Goal: Information Seeking & Learning: Learn about a topic

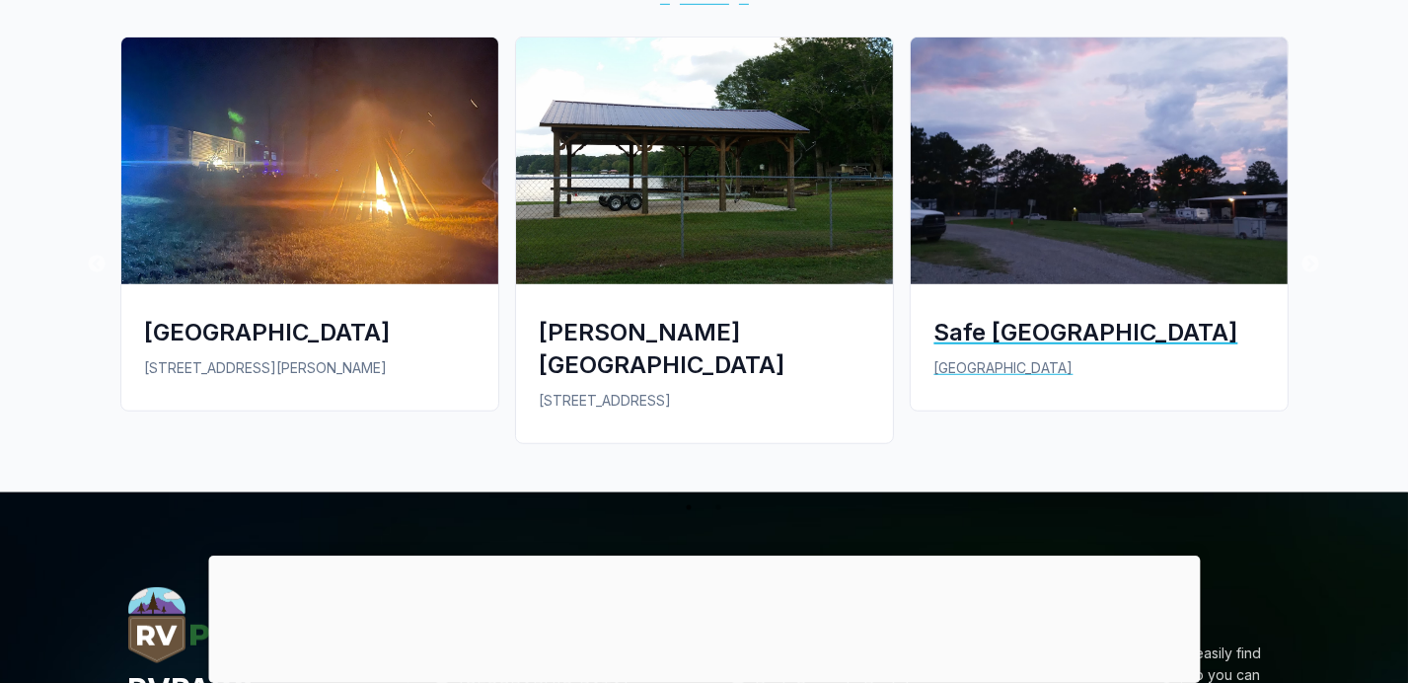
scroll to position [1579, 0]
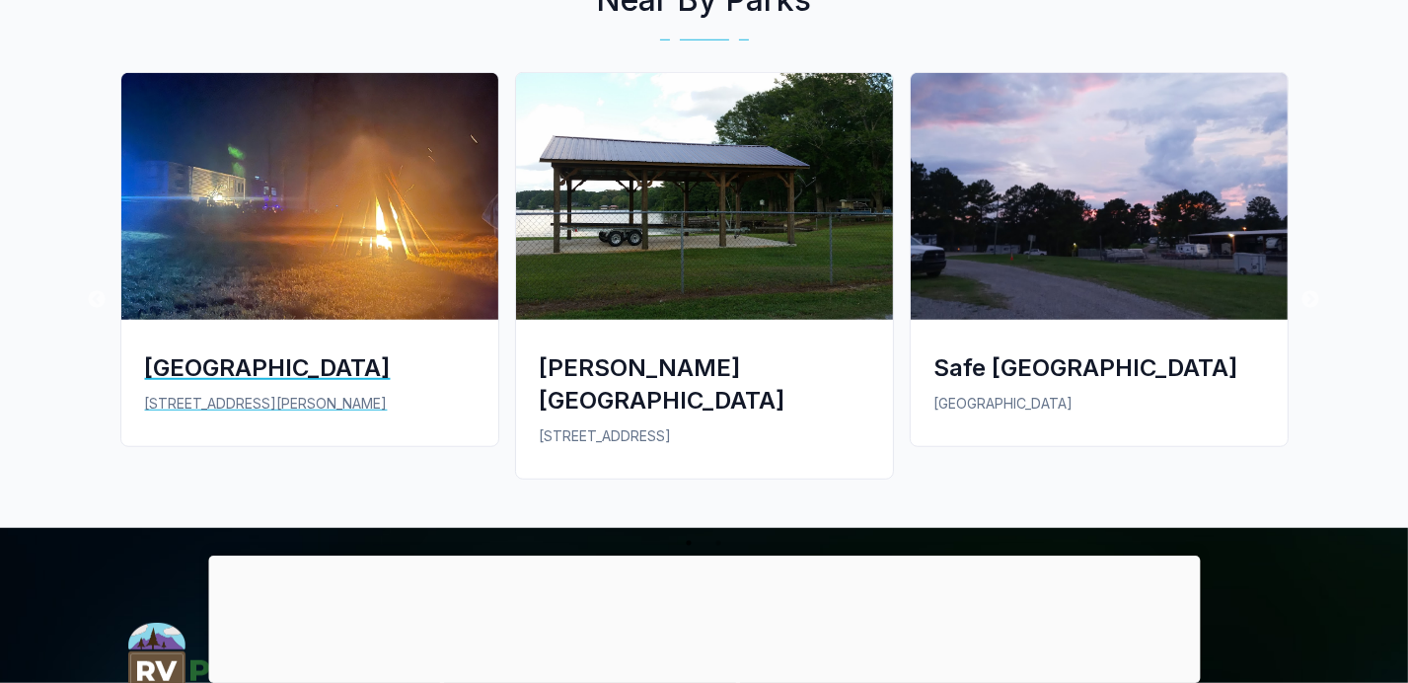
click at [310, 236] on img at bounding box center [309, 196] width 377 height 247
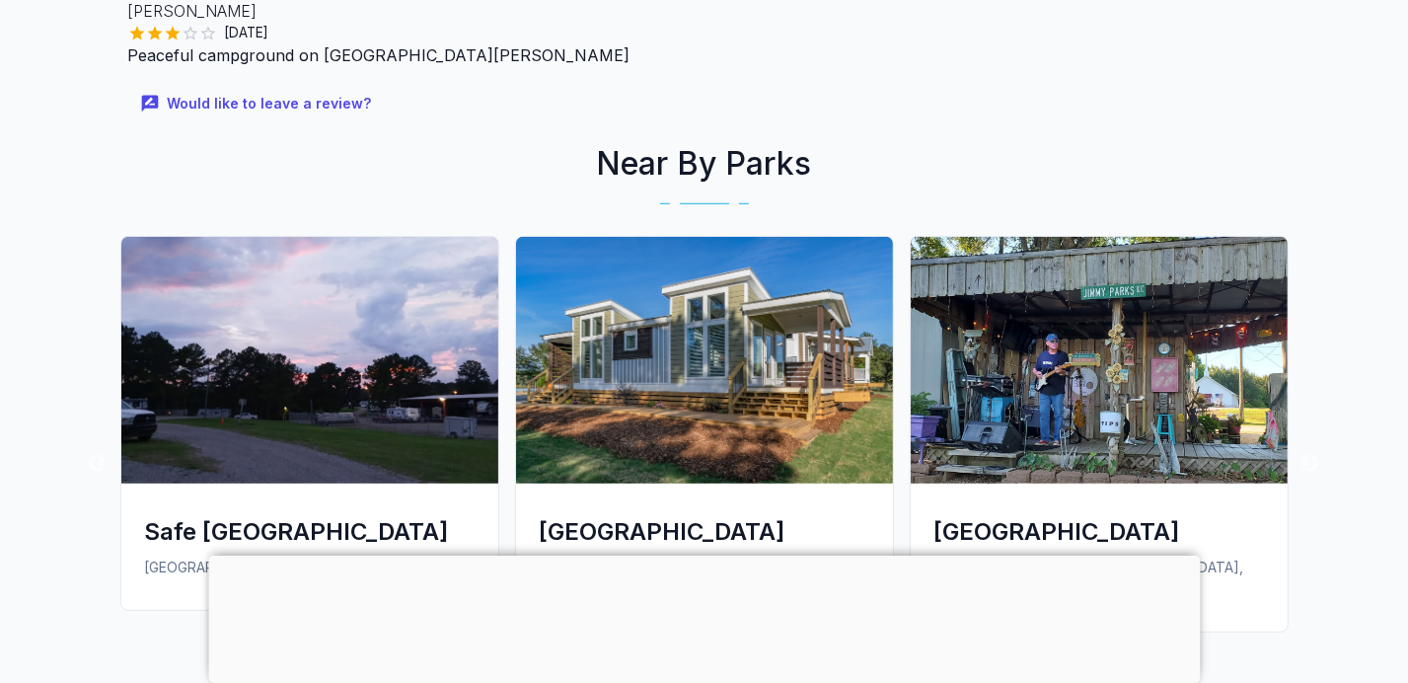
scroll to position [1446, 0]
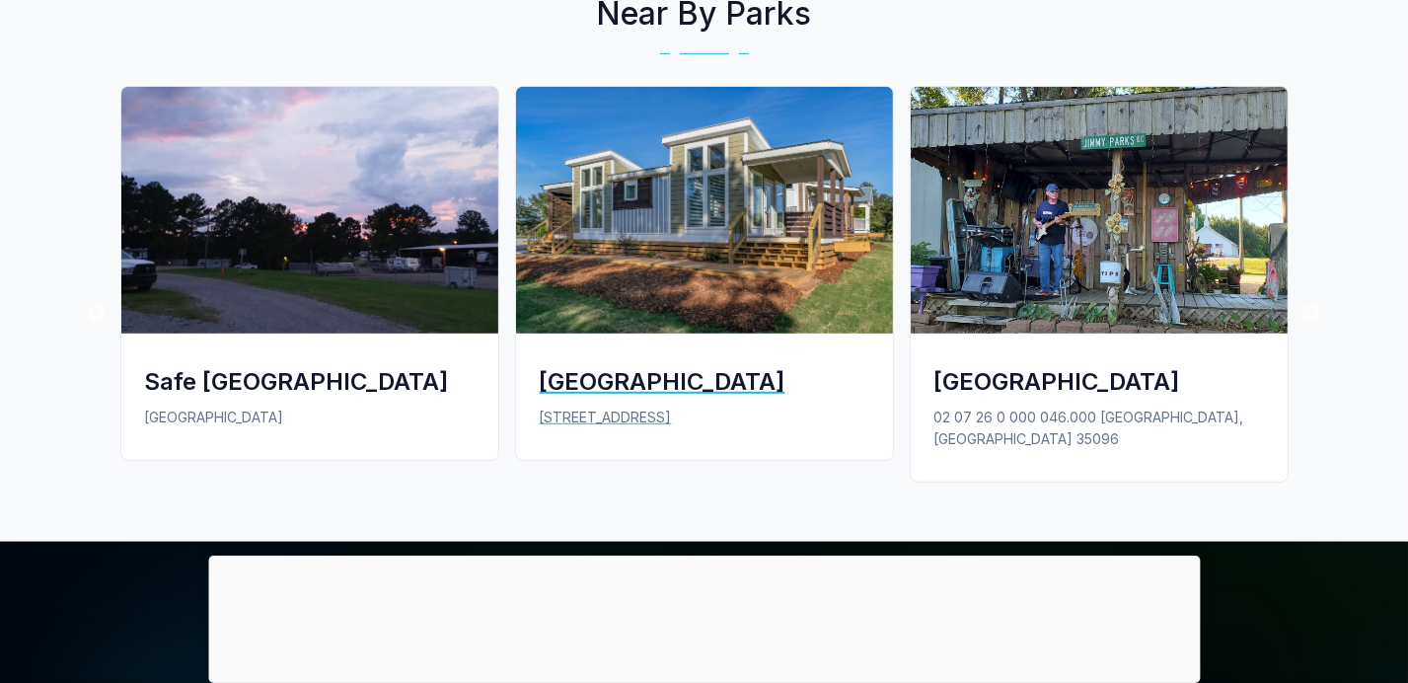
click at [697, 224] on img at bounding box center [704, 210] width 377 height 247
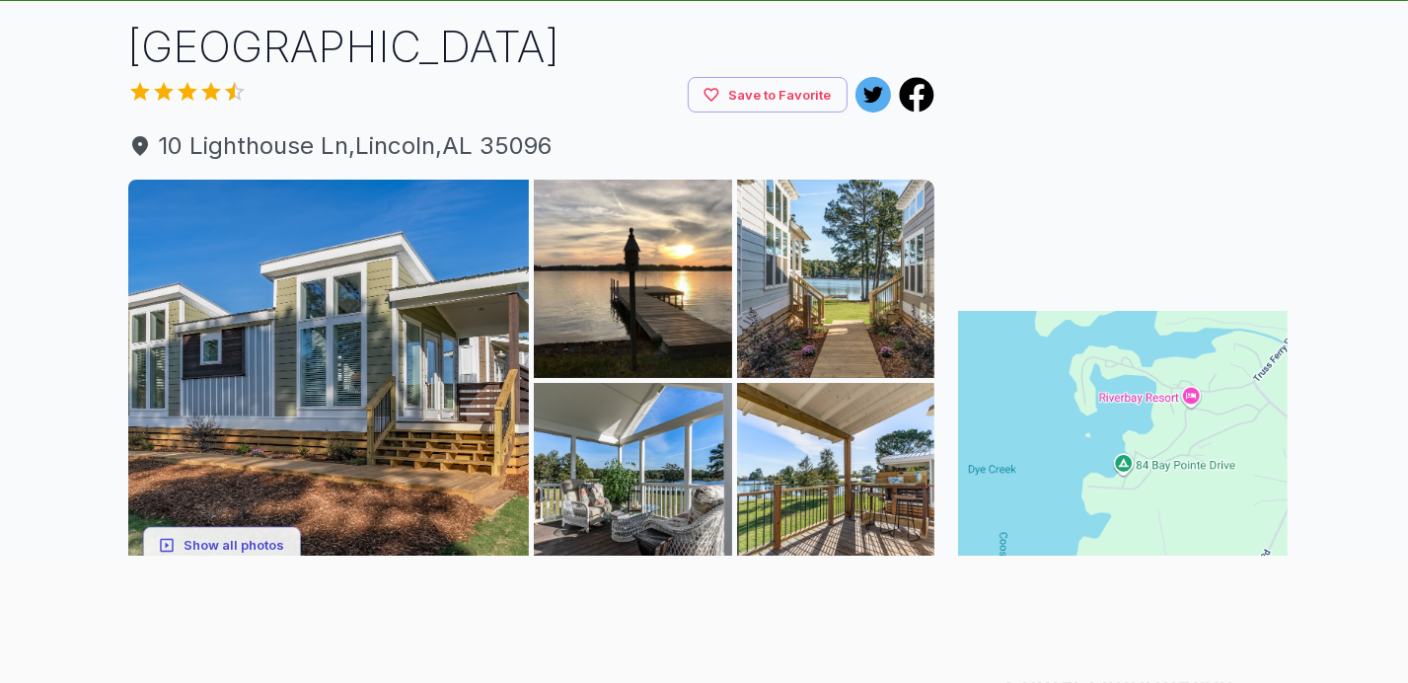
scroll to position [262, 0]
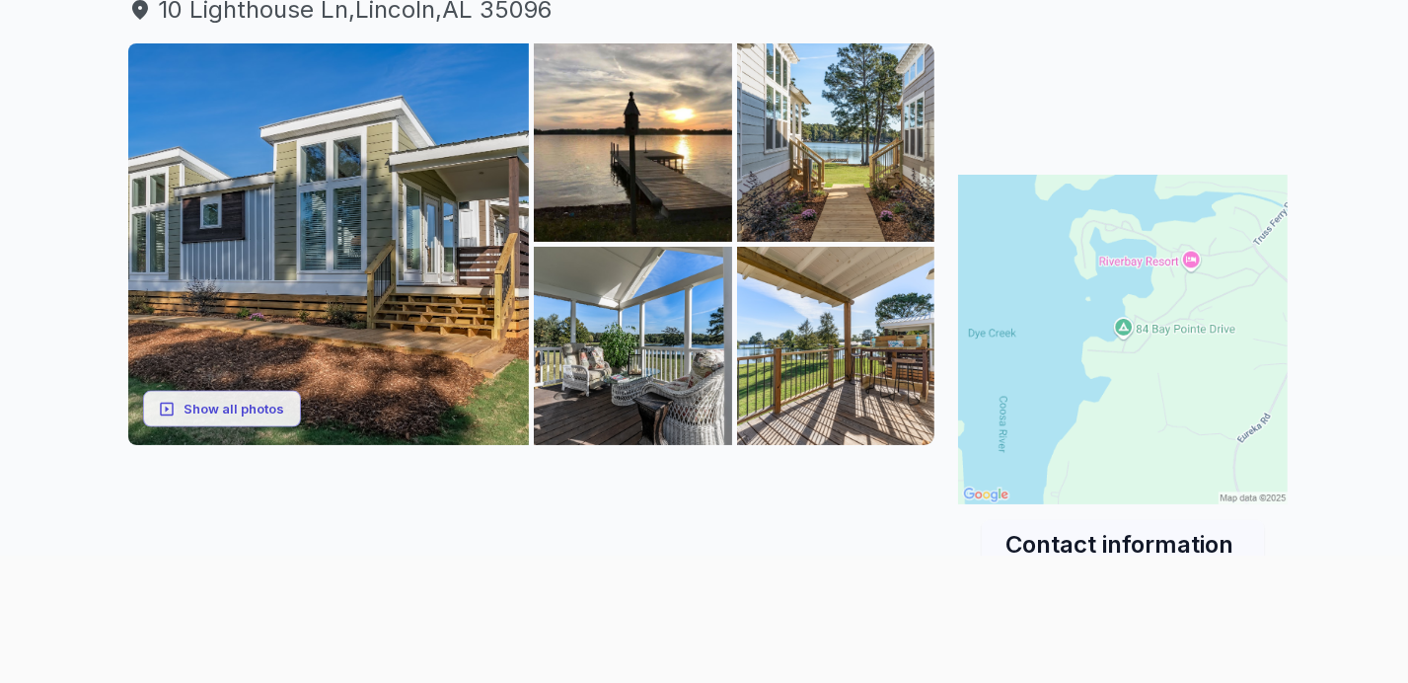
click at [1169, 260] on img at bounding box center [1123, 340] width 330 height 330
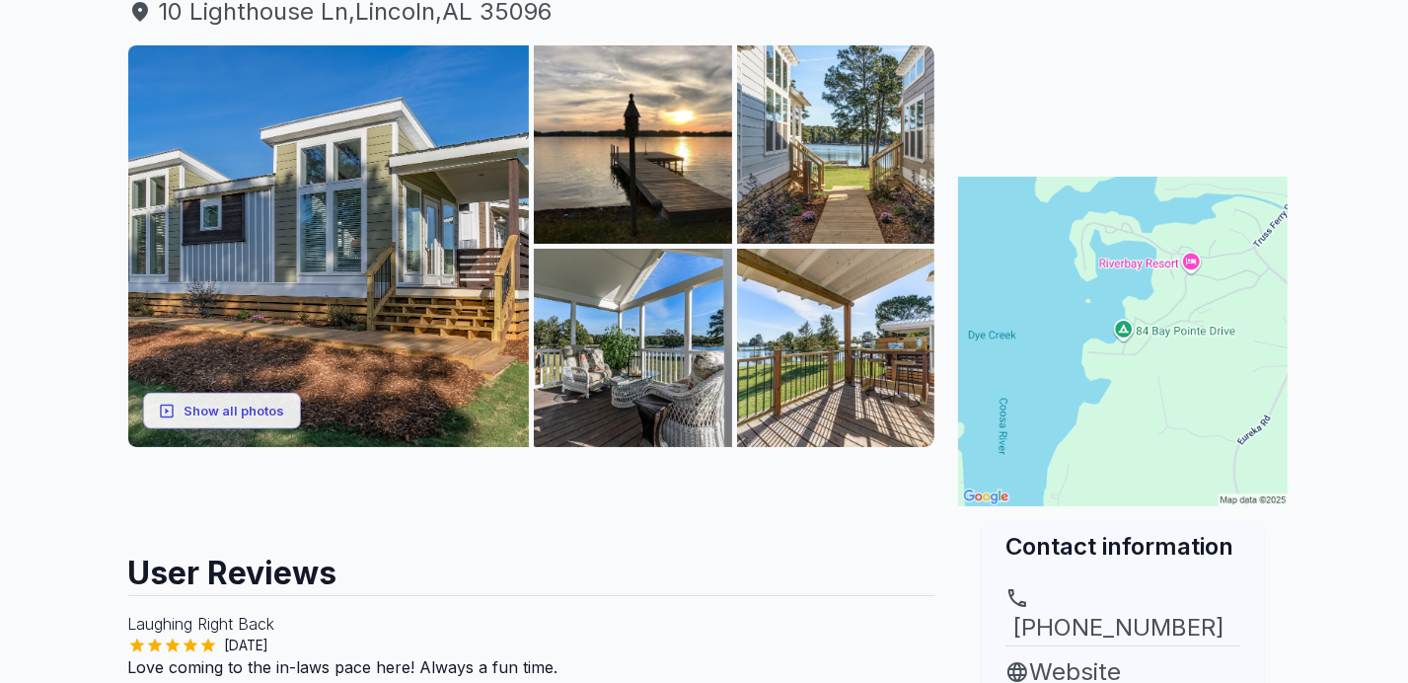
scroll to position [262, 0]
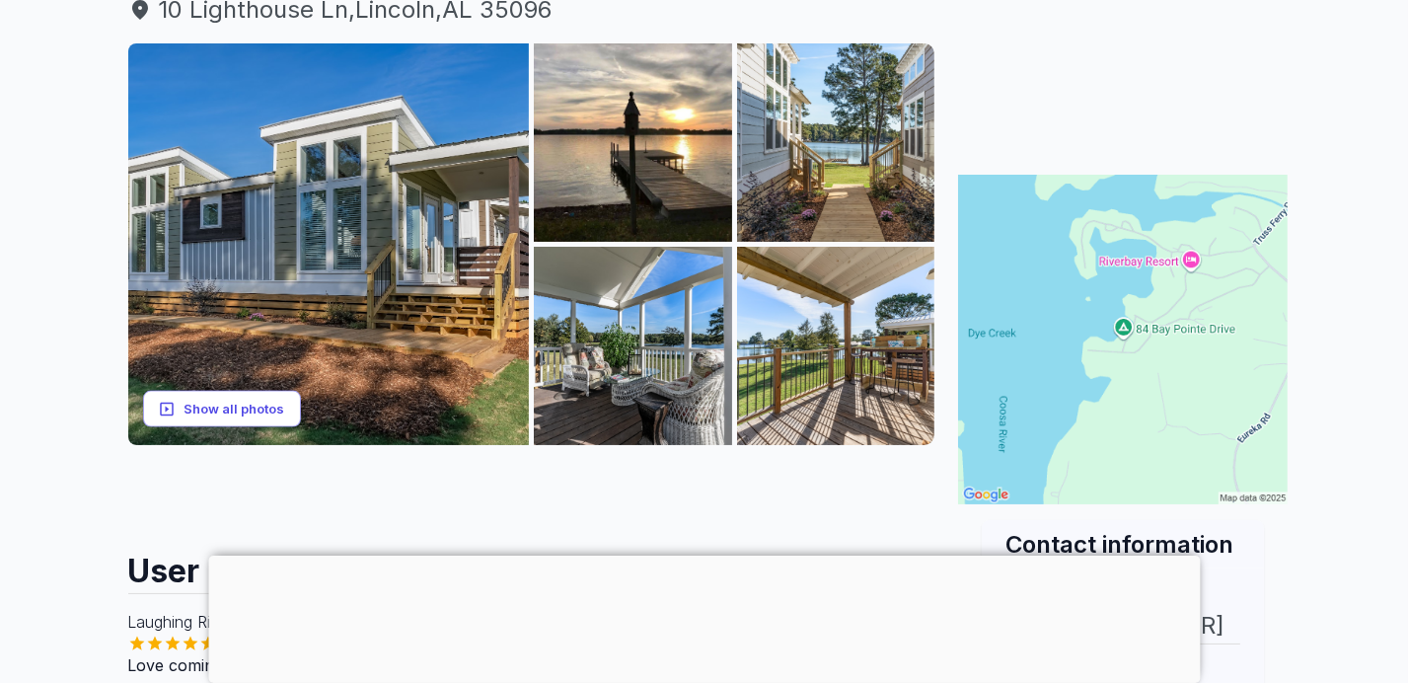
click at [226, 407] on button "Show all photos" at bounding box center [222, 409] width 158 height 37
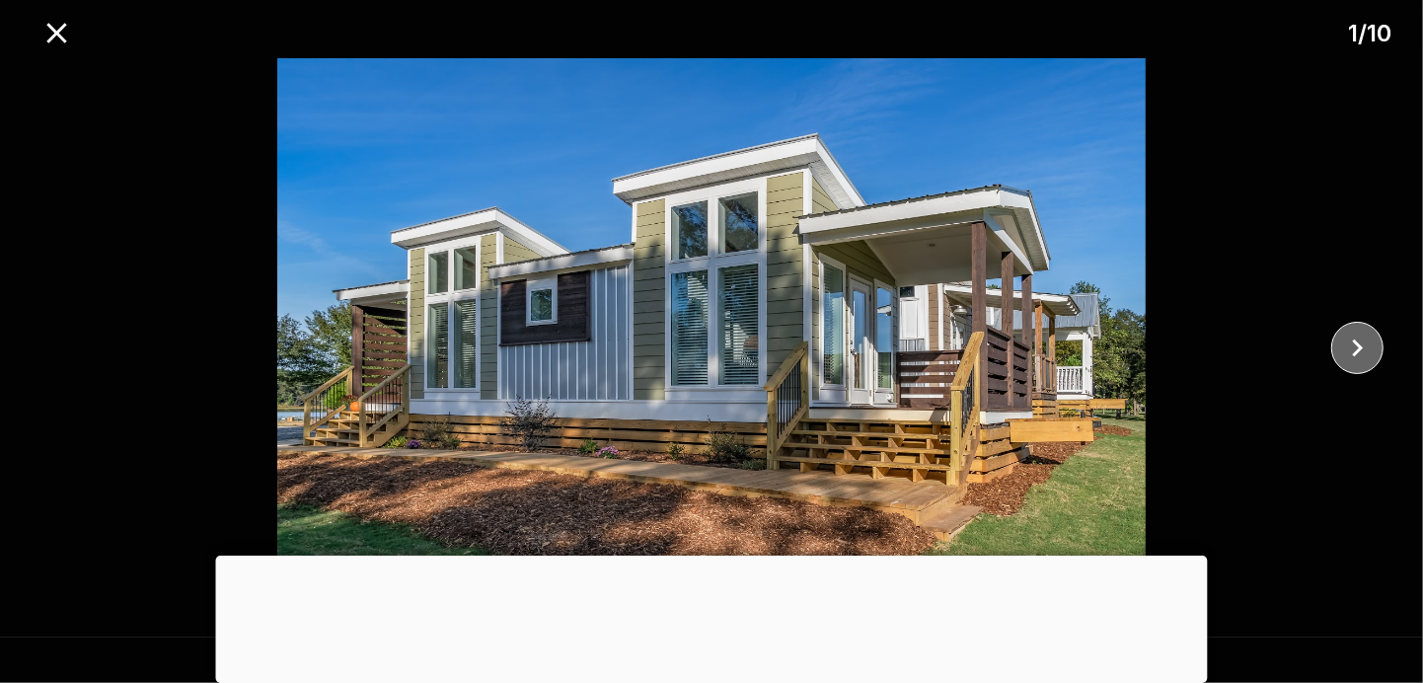
click at [1347, 341] on icon "close" at bounding box center [1357, 348] width 35 height 35
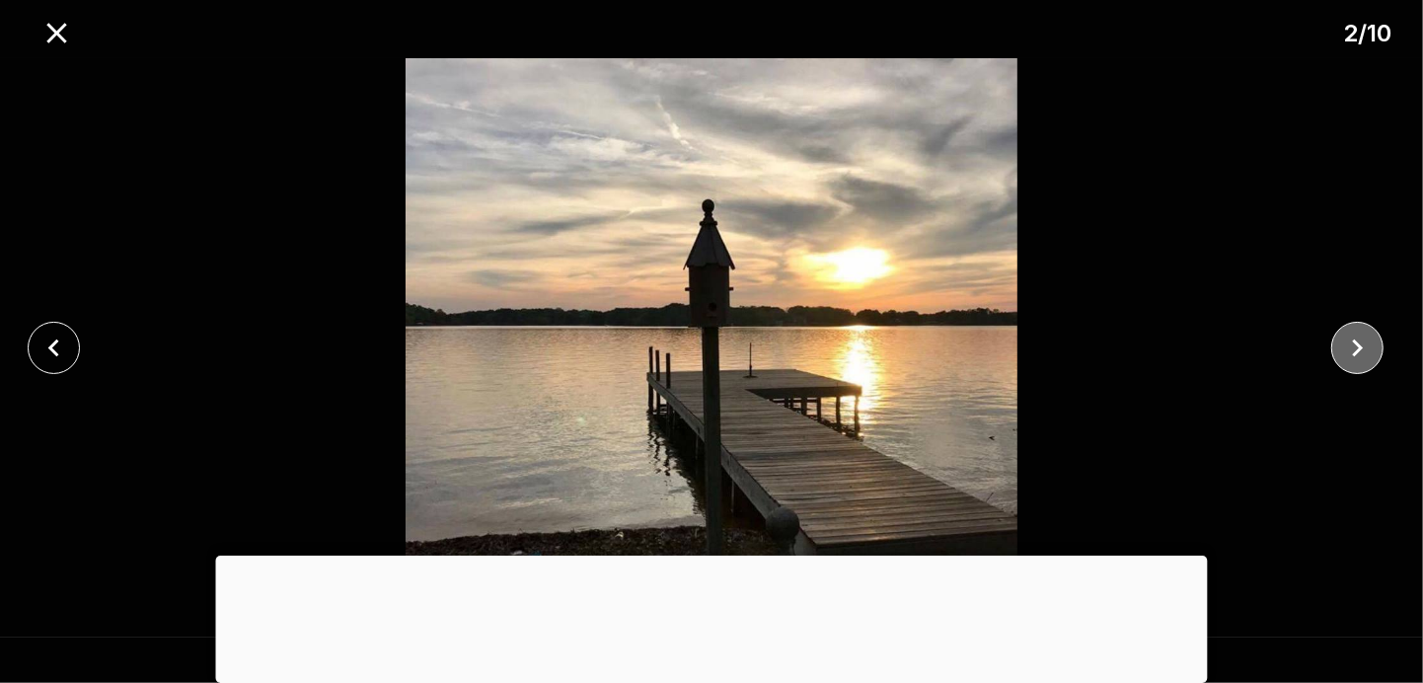
click at [1347, 341] on icon "close" at bounding box center [1357, 348] width 35 height 35
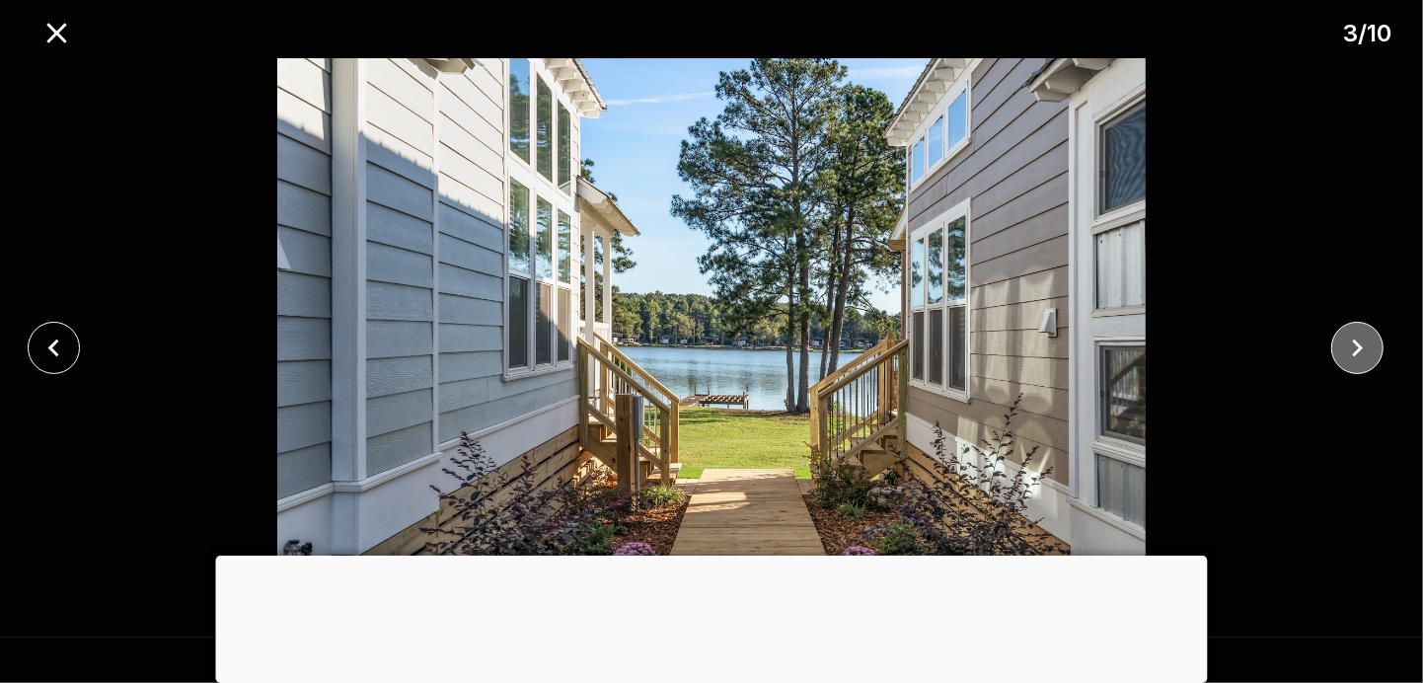
click at [1348, 341] on icon "close" at bounding box center [1357, 348] width 35 height 35
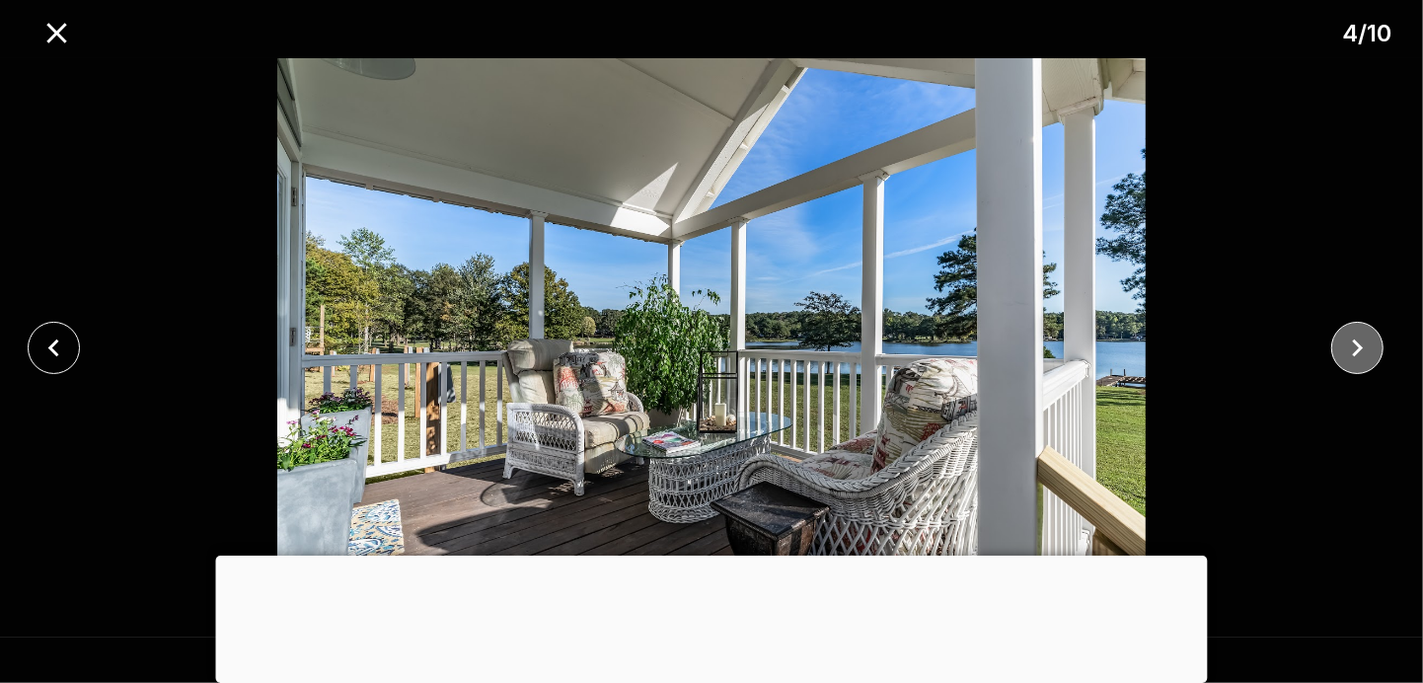
click at [1352, 341] on icon "close" at bounding box center [1357, 348] width 35 height 35
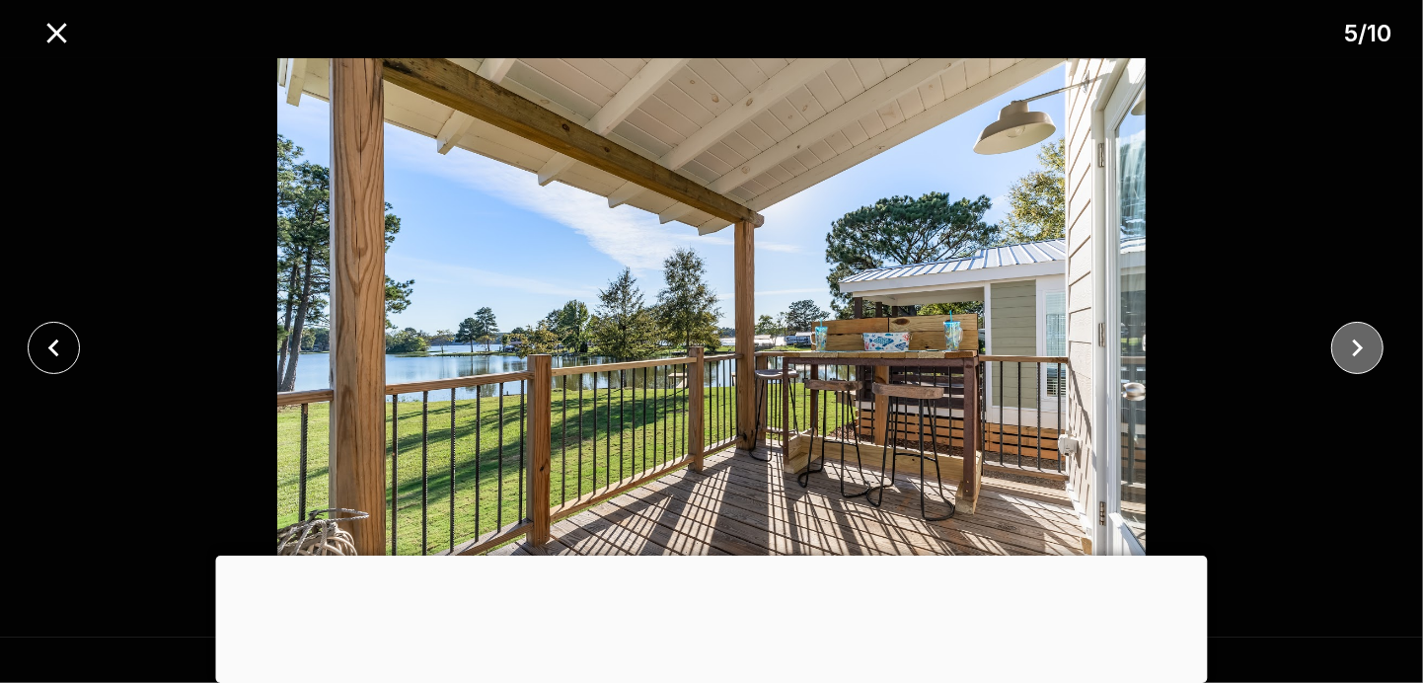
click at [1359, 339] on icon "close" at bounding box center [1357, 348] width 35 height 35
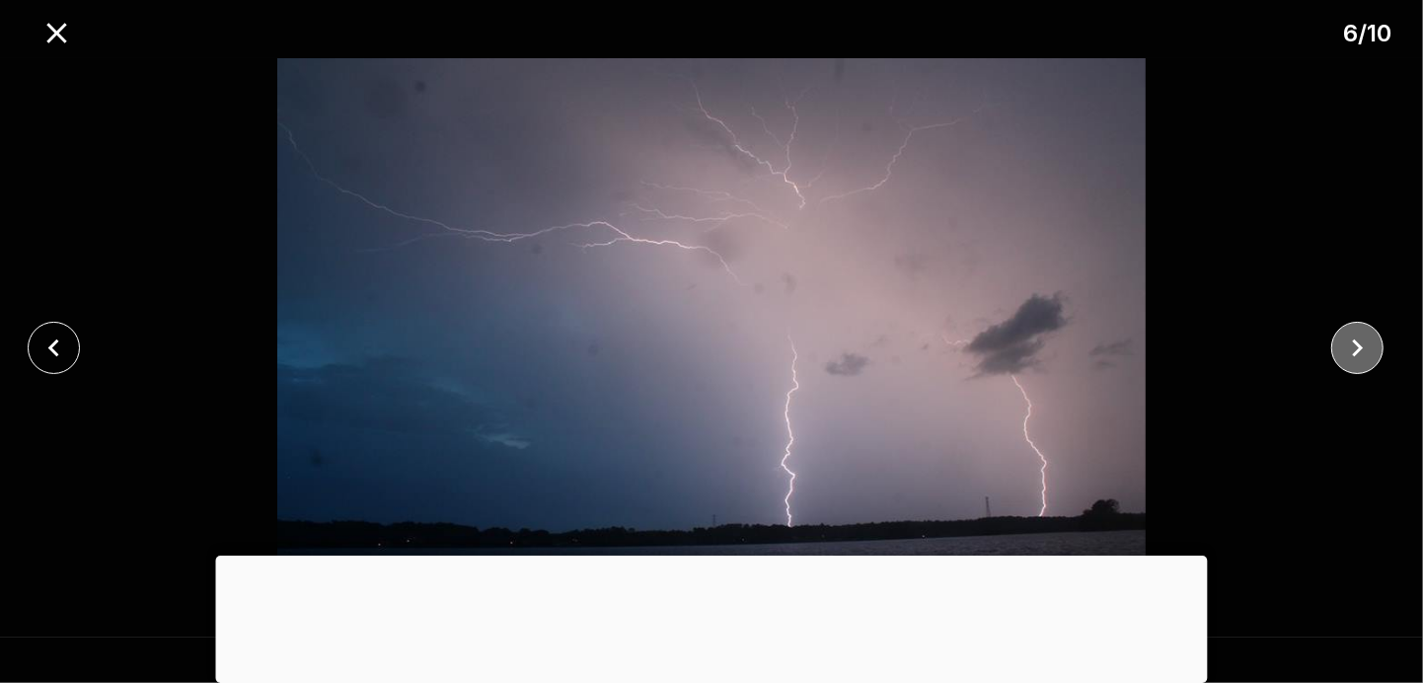
click at [1359, 342] on icon "close" at bounding box center [1358, 348] width 11 height 18
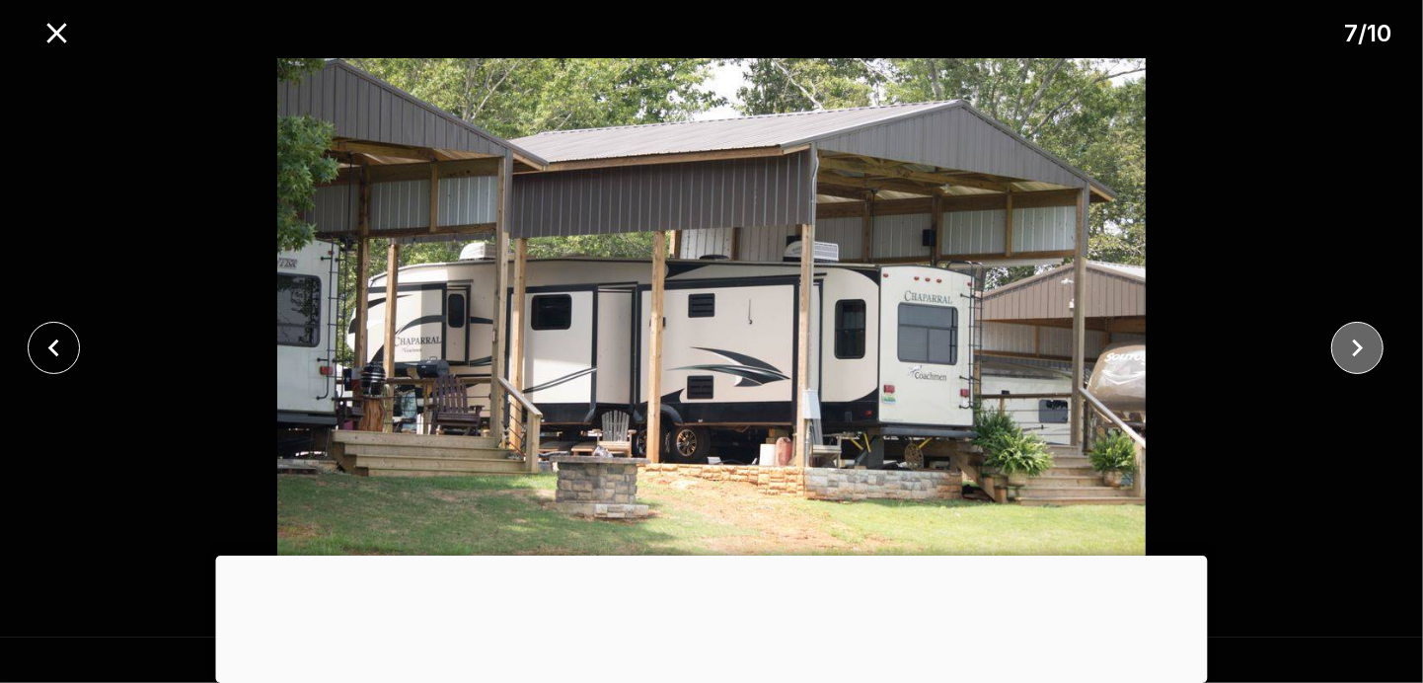
click at [1359, 342] on icon "close" at bounding box center [1358, 348] width 11 height 18
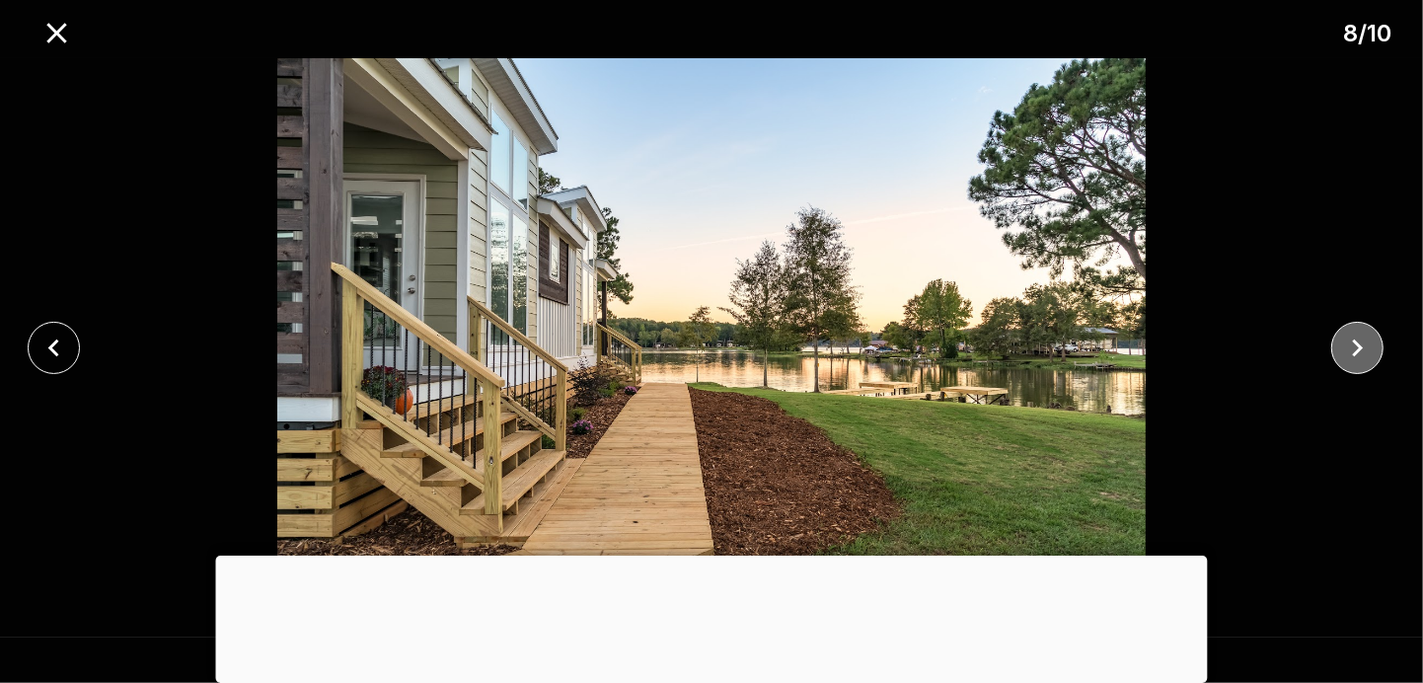
click at [1359, 342] on icon "close" at bounding box center [1358, 348] width 11 height 18
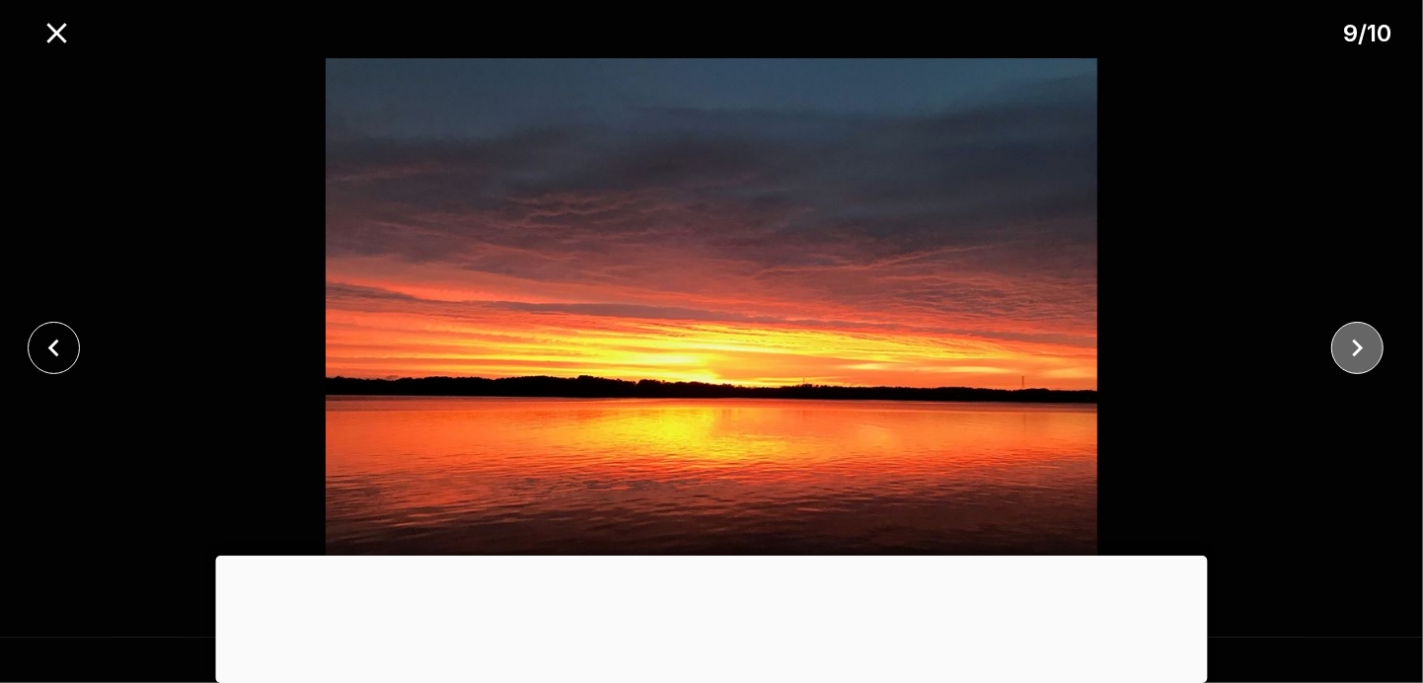
click at [1359, 342] on icon "close" at bounding box center [1358, 348] width 11 height 18
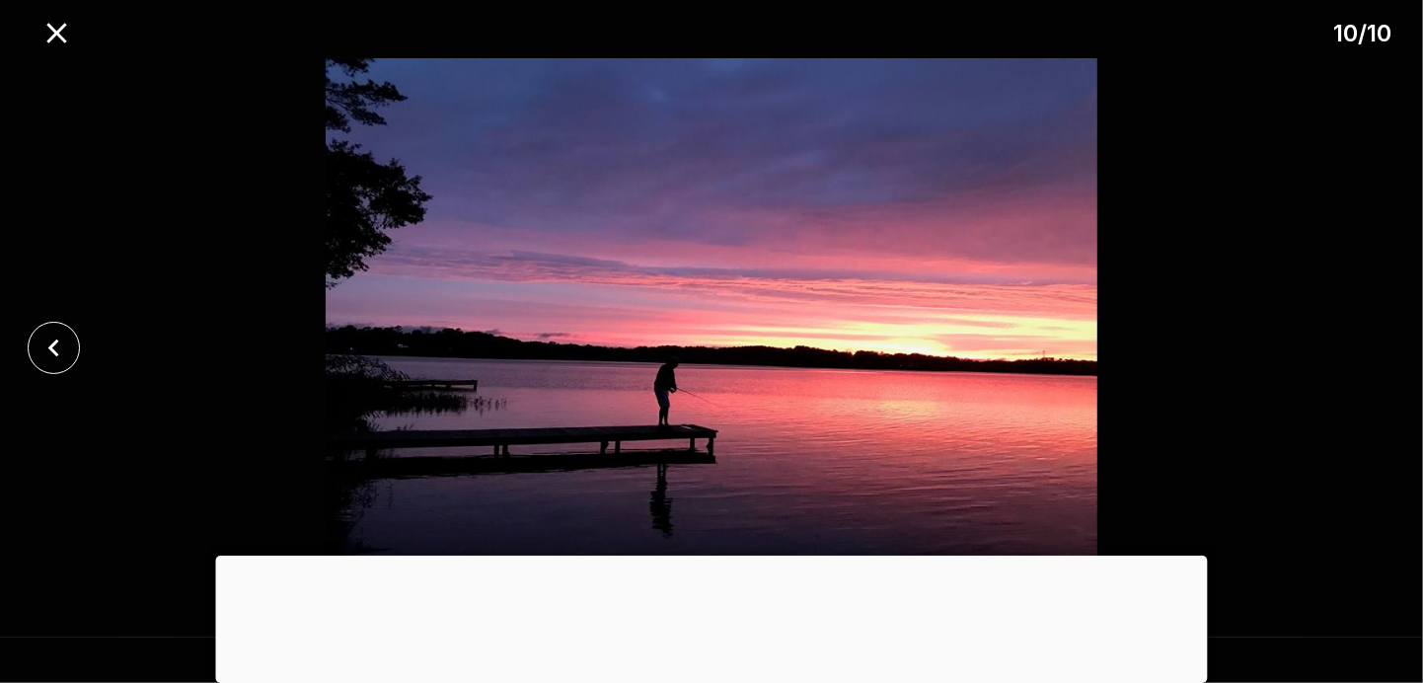
click at [1359, 342] on div at bounding box center [711, 347] width 1423 height 579
click at [59, 24] on icon "close" at bounding box center [56, 33] width 35 height 35
